Goal: Transaction & Acquisition: Obtain resource

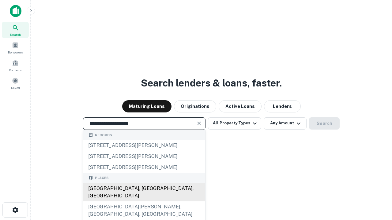
click at [144, 202] on div "[GEOGRAPHIC_DATA], [GEOGRAPHIC_DATA], [GEOGRAPHIC_DATA]" at bounding box center [144, 192] width 122 height 18
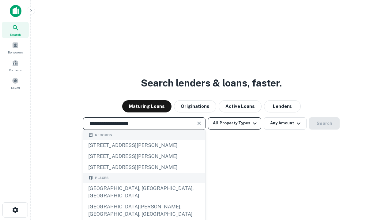
type input "**********"
click at [234, 123] on button "All Property Types" at bounding box center [234, 123] width 53 height 12
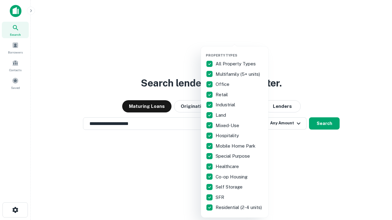
click at [239, 51] on button "button" at bounding box center [239, 51] width 67 height 0
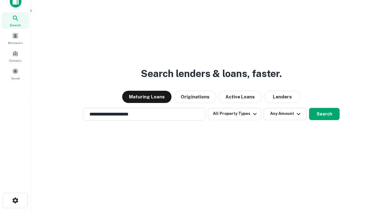
scroll to position [4, 74]
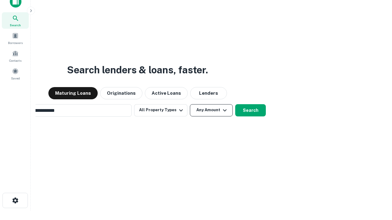
click at [190, 104] on button "Any Amount" at bounding box center [211, 110] width 43 height 12
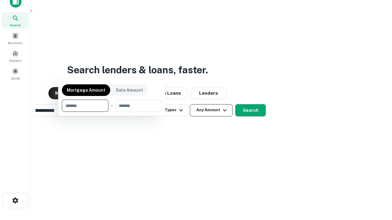
scroll to position [10, 0]
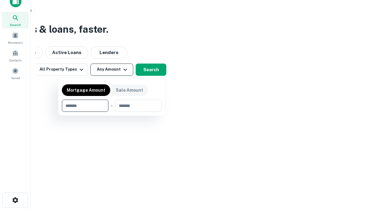
type input "*******"
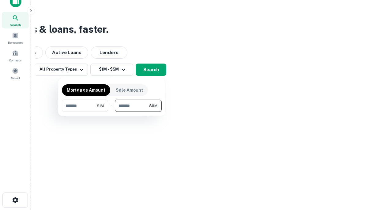
type input "*******"
click at [112, 112] on button "button" at bounding box center [112, 112] width 100 height 0
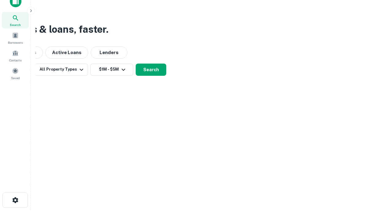
scroll to position [9, 0]
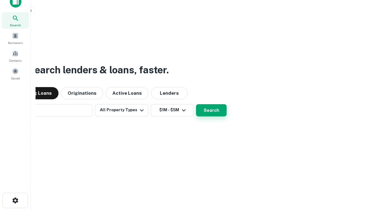
click at [196, 104] on button "Search" at bounding box center [211, 110] width 31 height 12
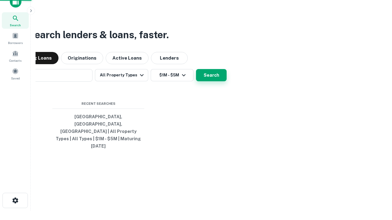
scroll to position [10, 0]
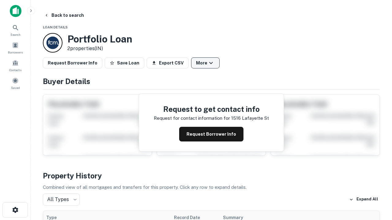
click at [205, 63] on button "More" at bounding box center [205, 63] width 28 height 11
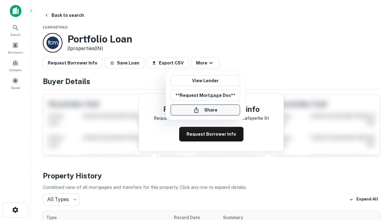
click at [205, 110] on button "Share" at bounding box center [204, 110] width 69 height 11
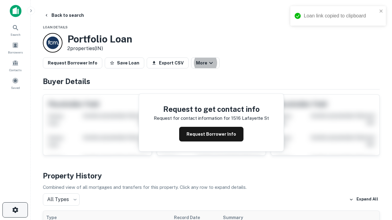
click at [15, 210] on icon "button" at bounding box center [15, 210] width 7 height 7
